Goal: Task Accomplishment & Management: Complete application form

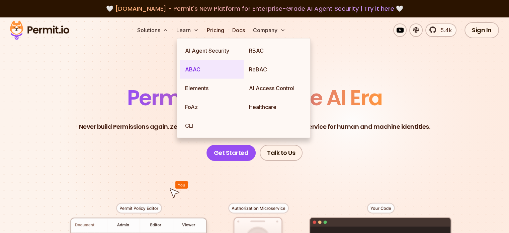
click at [191, 66] on link "ABAC" at bounding box center [212, 69] width 64 height 19
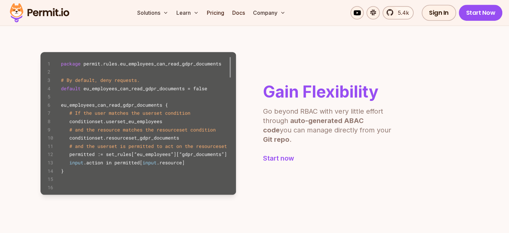
scroll to position [468, 0]
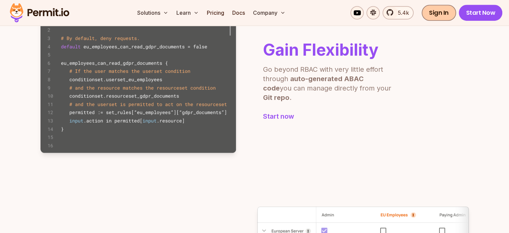
click at [445, 8] on link "Sign In" at bounding box center [439, 13] width 34 height 16
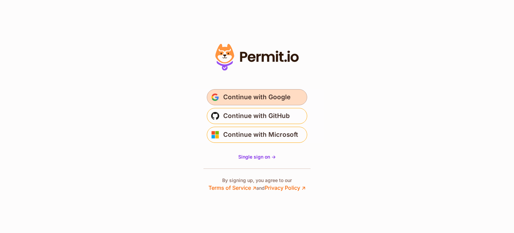
click at [239, 99] on span "Continue with Google" at bounding box center [256, 97] width 67 height 11
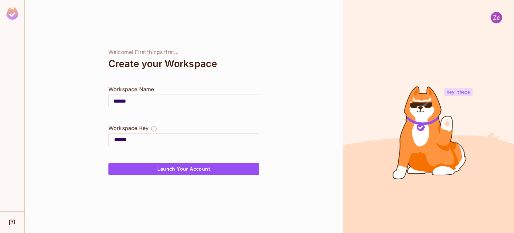
drag, startPoint x: 148, startPoint y: 98, endPoint x: 34, endPoint y: 83, distance: 114.5
click at [40, 83] on div "Welcome! First things first... Create your Workspace Workspace Name ****** ​ Wo…" at bounding box center [184, 116] width 318 height 233
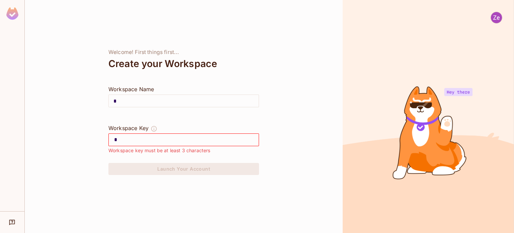
type input "*"
type input "**"
type input "***"
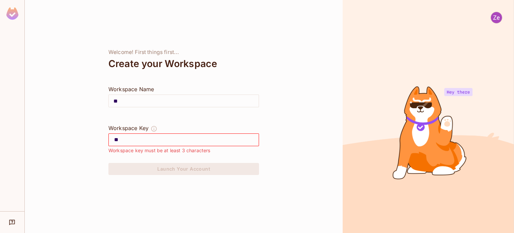
type input "***"
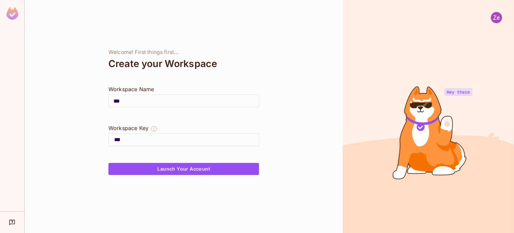
type input "****"
type input "*****"
type input "******"
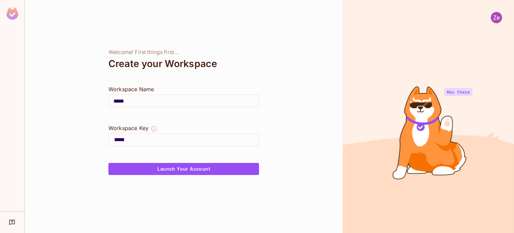
type input "******"
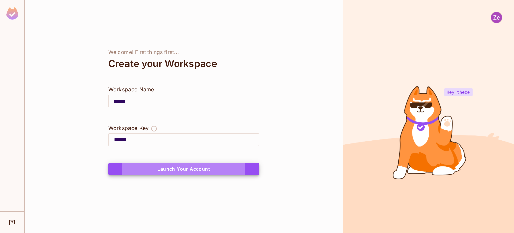
click at [108, 163] on button "Launch Your Account" at bounding box center [183, 169] width 151 height 12
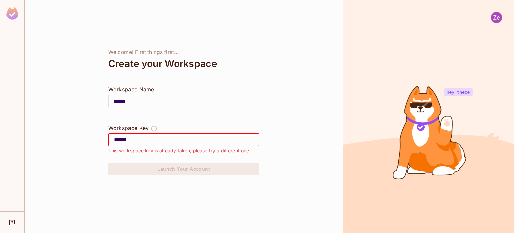
click at [11, 14] on img at bounding box center [12, 13] width 12 height 12
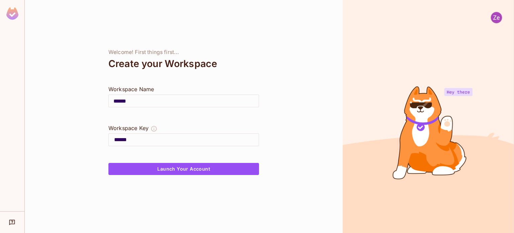
click at [8, 18] on img at bounding box center [12, 13] width 12 height 12
click at [495, 22] on img at bounding box center [496, 17] width 11 height 11
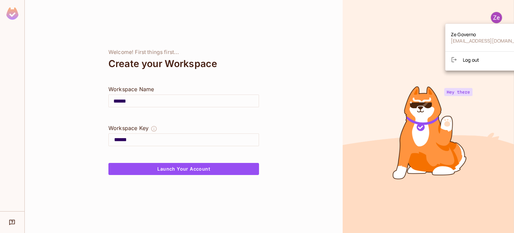
click at [480, 54] on ul "Ze Governo jgoverno3@gmail.com Log out" at bounding box center [490, 46] width 90 height 41
click at [477, 57] on span "Log out" at bounding box center [471, 60] width 16 height 6
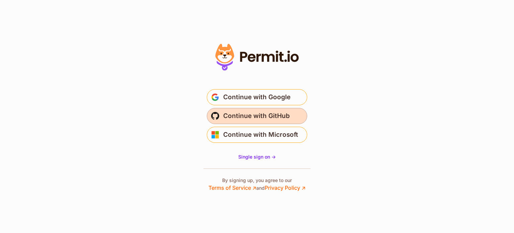
click at [263, 118] on span "Continue with GitHub" at bounding box center [256, 115] width 67 height 11
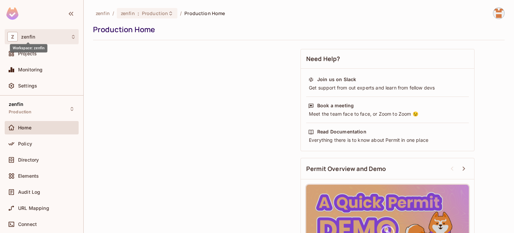
click at [24, 39] on div "Workspace: zenfin" at bounding box center [28, 45] width 37 height 13
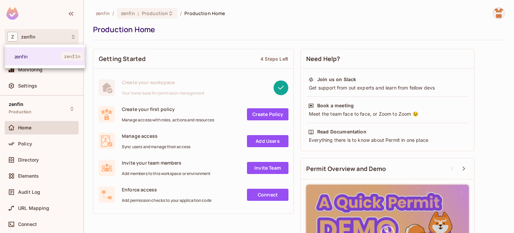
click at [267, 115] on div at bounding box center [257, 116] width 514 height 233
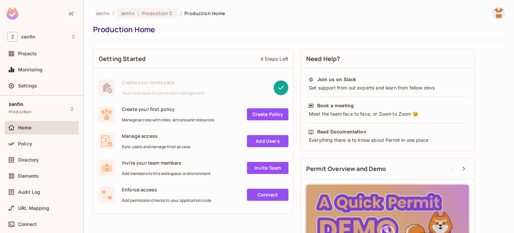
click at [266, 115] on link "Create Policy" at bounding box center [267, 114] width 41 height 12
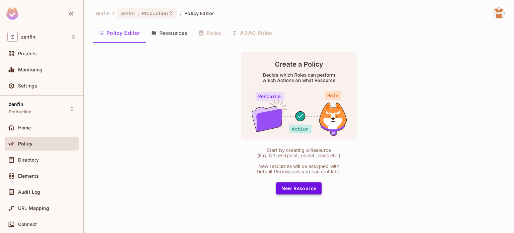
click at [299, 189] on button "New Resource" at bounding box center [299, 188] width 46 height 12
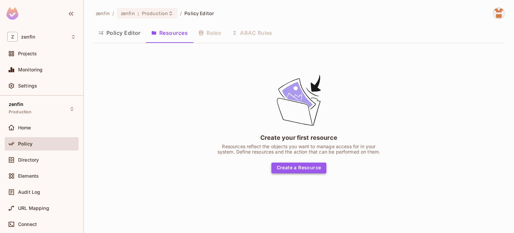
click at [300, 168] on button "Create a Resource" at bounding box center [298, 167] width 55 height 11
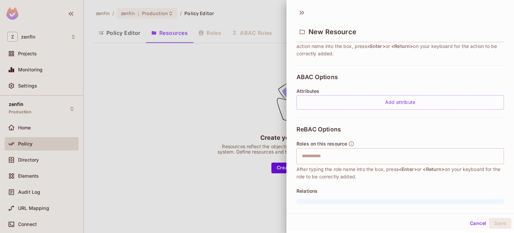
scroll to position [161, 0]
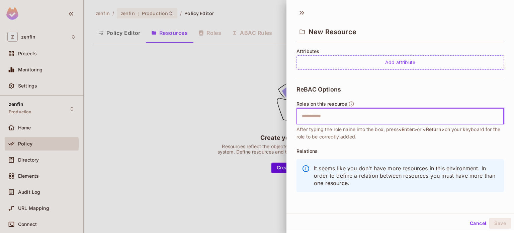
click at [324, 117] on input "text" at bounding box center [399, 115] width 203 height 13
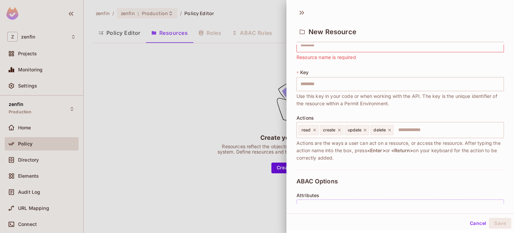
scroll to position [0, 0]
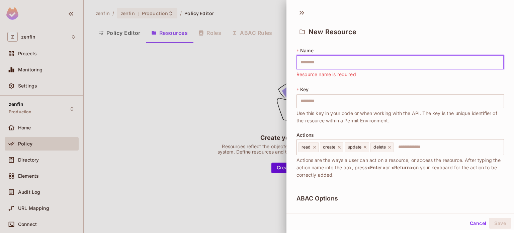
click at [332, 62] on input "text" at bounding box center [399, 62] width 207 height 14
type input "*"
type input "**"
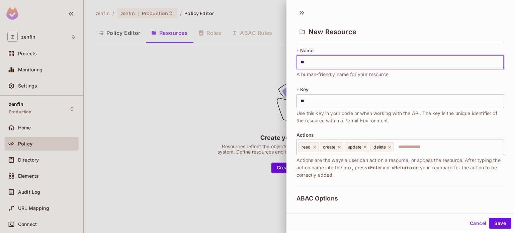
type input "***"
type input "****"
type input "*****"
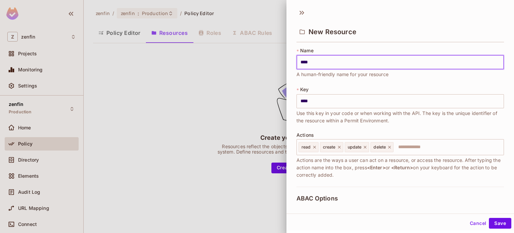
type input "*****"
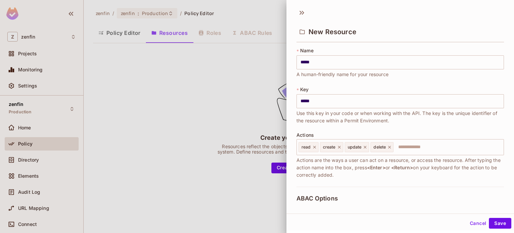
click at [215, 71] on div at bounding box center [257, 116] width 514 height 233
click at [28, 153] on div at bounding box center [257, 116] width 514 height 233
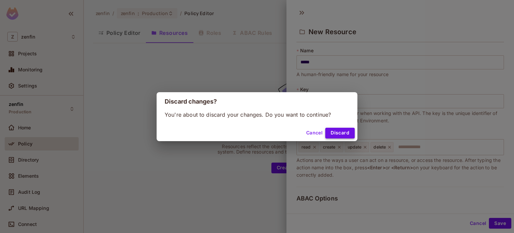
click at [341, 134] on button "Discard" at bounding box center [339, 132] width 29 height 11
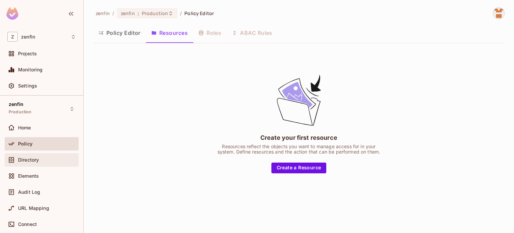
click at [36, 159] on span "Directory" at bounding box center [28, 159] width 21 height 5
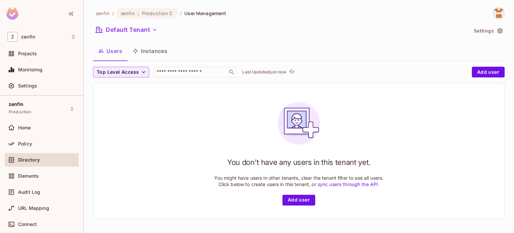
click at [334, 184] on link "sync users through the API." at bounding box center [349, 184] width 62 height 6
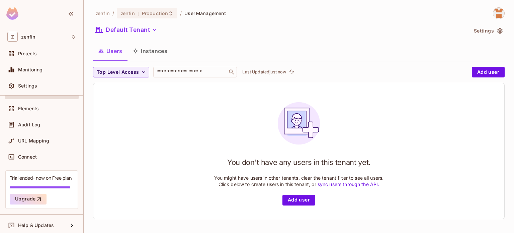
scroll to position [70, 0]
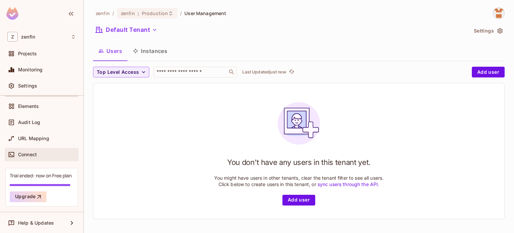
click at [26, 155] on span "Connect" at bounding box center [27, 154] width 19 height 5
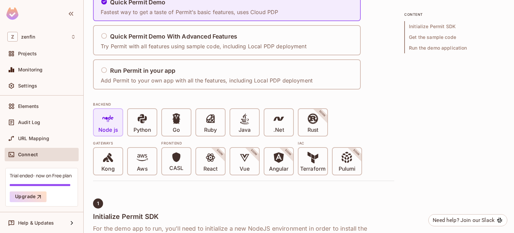
scroll to position [33, 0]
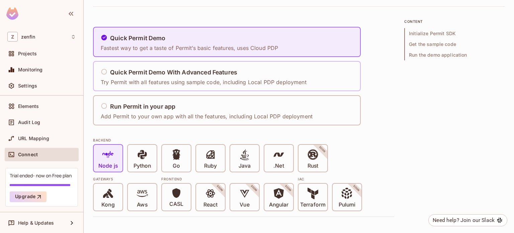
click at [156, 82] on p "Try Permit with all features using sample code, including Local PDP deployment" at bounding box center [204, 81] width 206 height 7
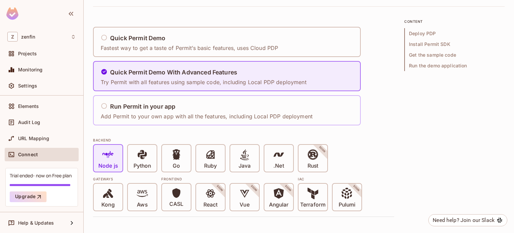
click at [147, 113] on p "Add Permit to your own app with all the features, including Local PDP deployment" at bounding box center [207, 115] width 212 height 7
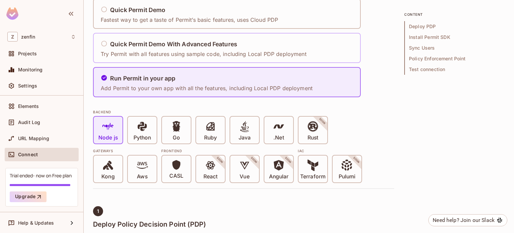
scroll to position [100, 0]
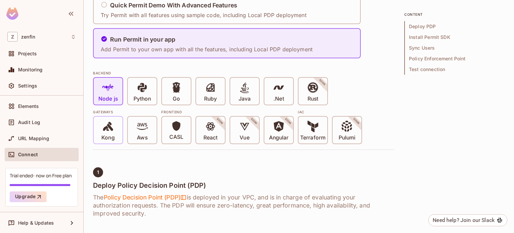
click at [108, 133] on span at bounding box center [107, 127] width 11 height 14
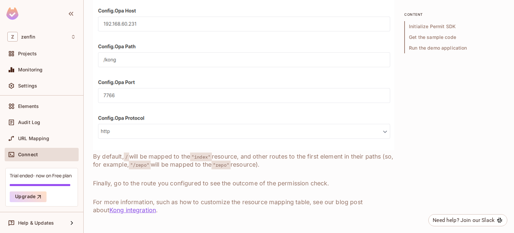
scroll to position [769, 0]
click at [46, 86] on div "Settings" at bounding box center [47, 85] width 58 height 5
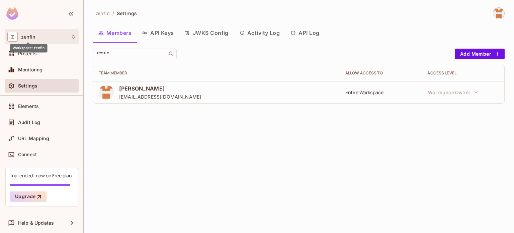
click at [29, 39] on span "zenfin" at bounding box center [28, 36] width 14 height 5
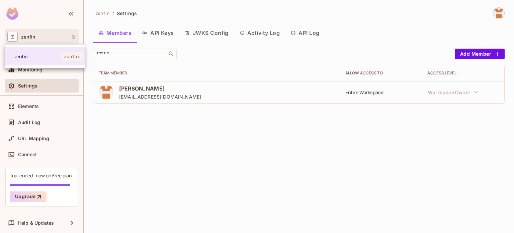
click at [38, 36] on div at bounding box center [257, 116] width 514 height 233
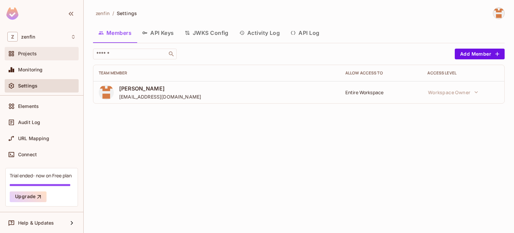
click at [26, 53] on span "Projects" at bounding box center [27, 53] width 19 height 5
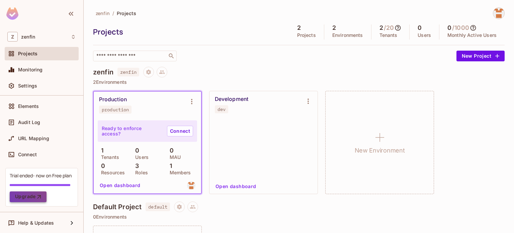
click at [37, 197] on icon "button" at bounding box center [39, 196] width 7 height 7
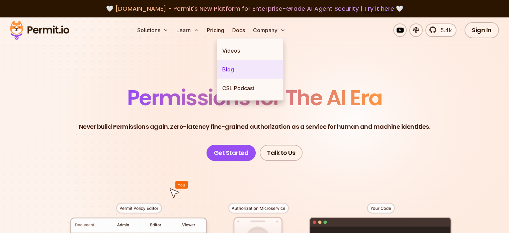
click at [227, 66] on link "Blog" at bounding box center [250, 69] width 66 height 19
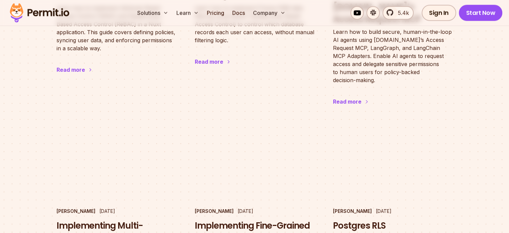
scroll to position [803, 0]
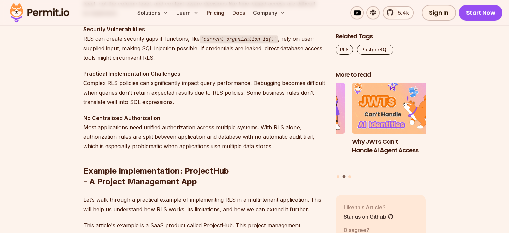
scroll to position [870, 0]
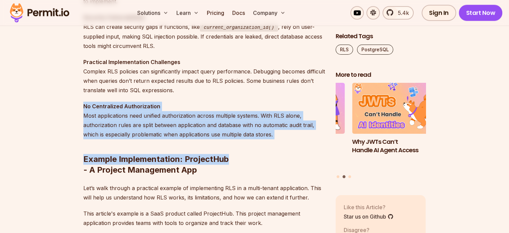
drag, startPoint x: 80, startPoint y: 106, endPoint x: 245, endPoint y: 141, distance: 168.1
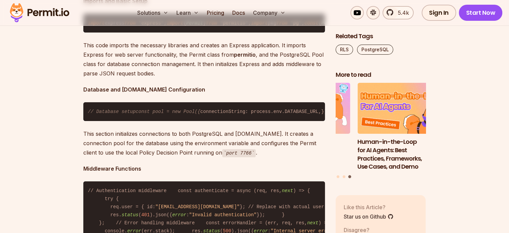
scroll to position [5019, 0]
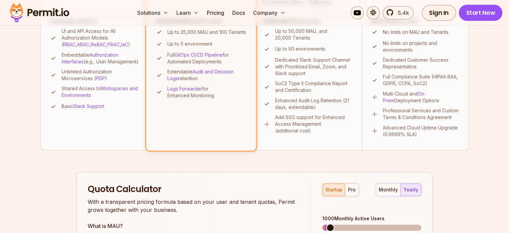
scroll to position [368, 0]
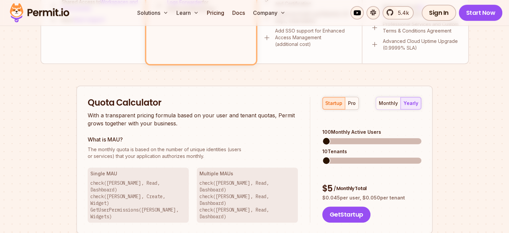
click at [322, 137] on span at bounding box center [326, 141] width 8 height 8
click at [352, 156] on span at bounding box center [356, 160] width 8 height 8
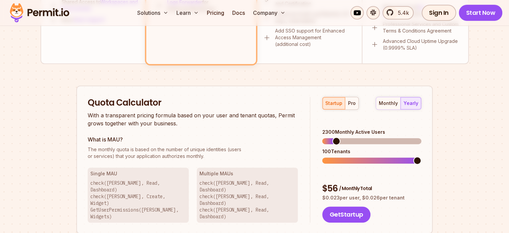
click at [333, 137] on span at bounding box center [336, 141] width 8 height 8
click at [414, 104] on div "monthly yearly" at bounding box center [399, 103] width 46 height 13
click at [394, 105] on div "monthly" at bounding box center [388, 103] width 19 height 7
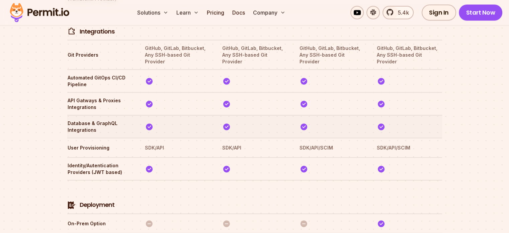
scroll to position [1514, 0]
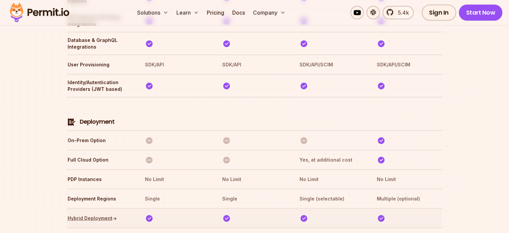
click at [99, 214] on link "Hybrid Deployment ↑" at bounding box center [93, 217] width 50 height 7
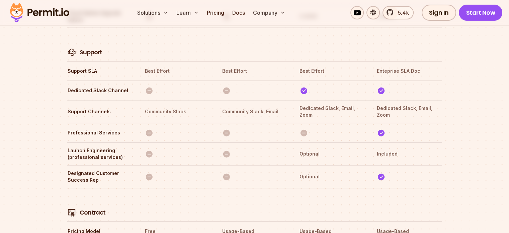
scroll to position [2283, 0]
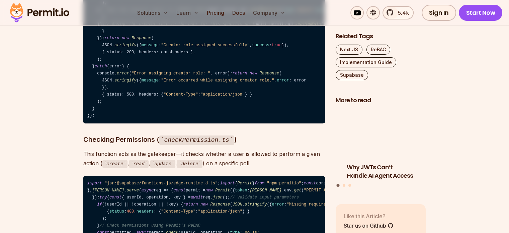
scroll to position [7864, 0]
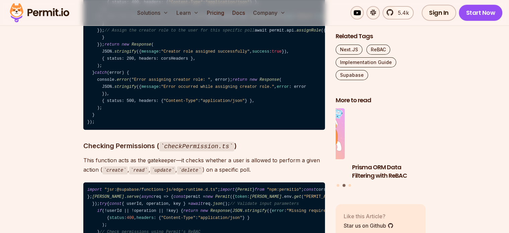
drag, startPoint x: 107, startPoint y: 89, endPoint x: 204, endPoint y: 100, distance: 98.3
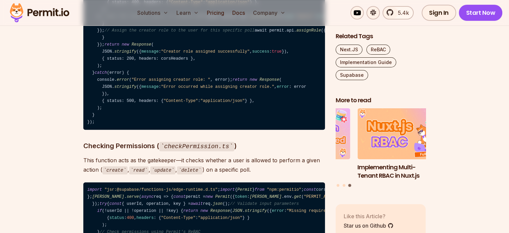
drag, startPoint x: 221, startPoint y: 102, endPoint x: 273, endPoint y: 112, distance: 53.5
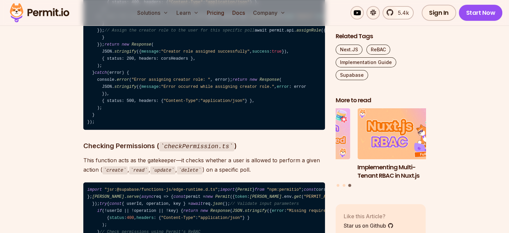
drag, startPoint x: 87, startPoint y: 134, endPoint x: 187, endPoint y: 138, distance: 100.4
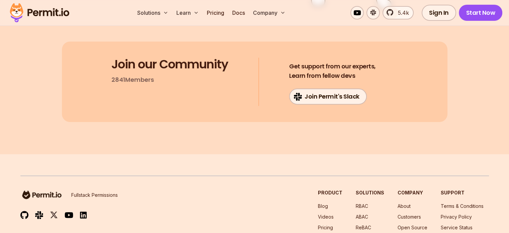
scroll to position [10239, 0]
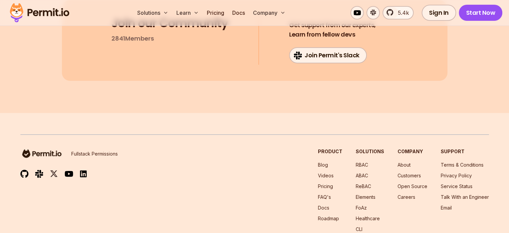
click at [46, 15] on img at bounding box center [40, 12] width 66 height 23
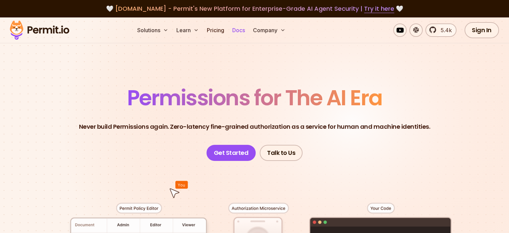
click at [248, 33] on link "Docs" at bounding box center [239, 29] width 18 height 13
